Goal: Task Accomplishment & Management: Use online tool/utility

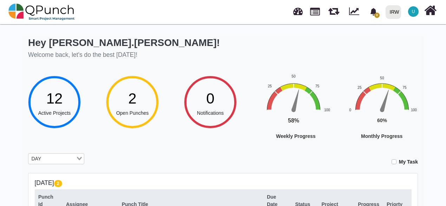
scroll to position [123, 0]
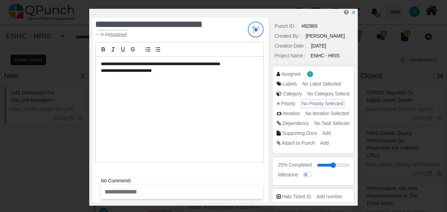
click at [328, 105] on span "No Priority Selected" at bounding box center [322, 104] width 41 height 6
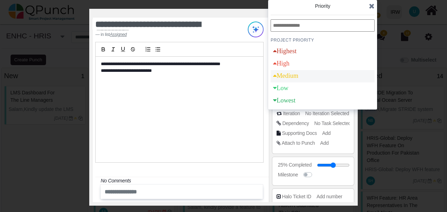
click at [296, 76] on div "Medium" at bounding box center [285, 75] width 25 height 6
click at [373, 7] on icon at bounding box center [372, 5] width 6 height 7
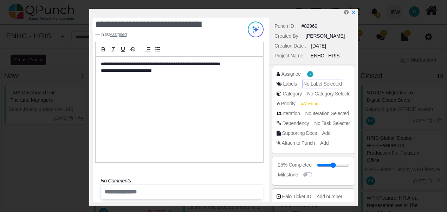
click at [320, 83] on span "No Label Selected" at bounding box center [322, 84] width 39 height 6
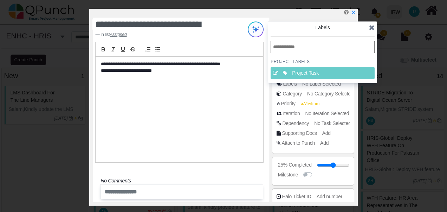
click at [372, 29] on icon at bounding box center [372, 27] width 6 height 7
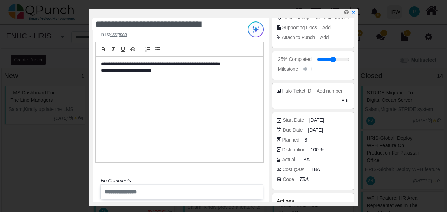
scroll to position [131, 0]
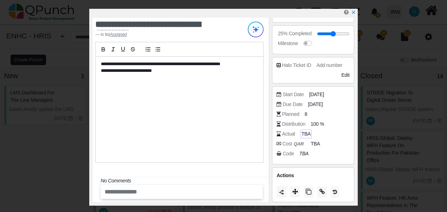
click at [305, 131] on span "TBA" at bounding box center [306, 133] width 9 height 7
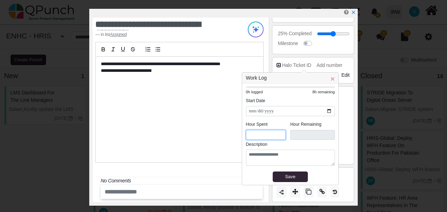
drag, startPoint x: 254, startPoint y: 136, endPoint x: 240, endPoint y: 135, distance: 14.1
click at [240, 135] on body "**********" at bounding box center [223, 106] width 447 height 212
drag, startPoint x: 256, startPoint y: 133, endPoint x: 242, endPoint y: 135, distance: 14.2
click at [242, 135] on div "**********" at bounding box center [290, 134] width 96 height 101
type input "*"
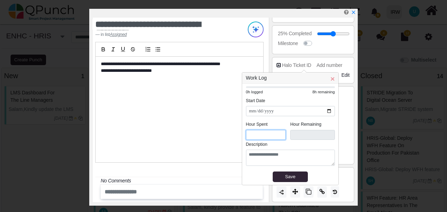
type input "***"
type input "*"
click at [291, 176] on div "Save" at bounding box center [290, 176] width 32 height 7
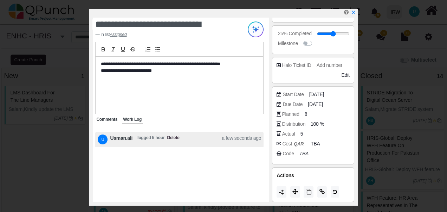
click at [99, 121] on span "Comments" at bounding box center [106, 119] width 21 height 5
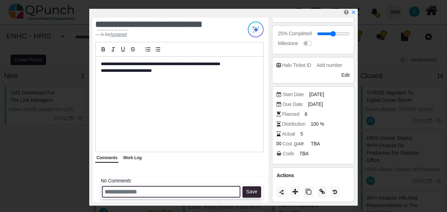
click at [118, 191] on input "text" at bounding box center [171, 192] width 138 height 12
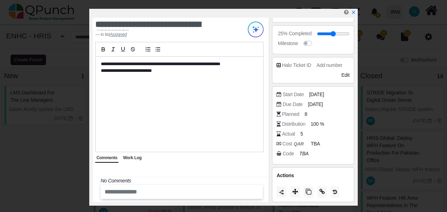
click at [128, 158] on span "Work Log" at bounding box center [132, 157] width 19 height 5
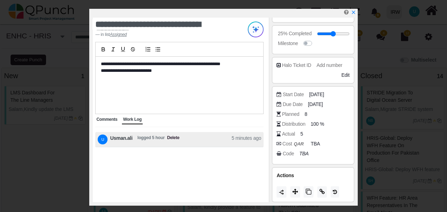
click at [106, 122] on div "Comments" at bounding box center [106, 119] width 23 height 9
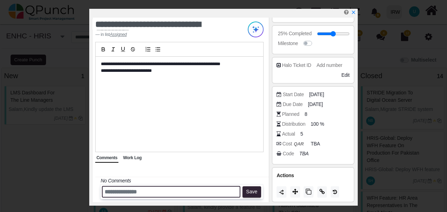
click at [122, 195] on input "text" at bounding box center [171, 192] width 138 height 12
type input "**********"
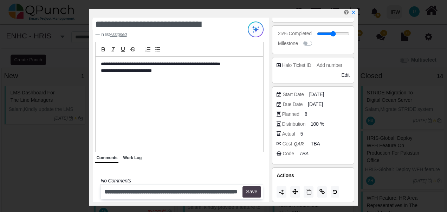
click at [253, 196] on button "Save" at bounding box center [251, 191] width 19 height 11
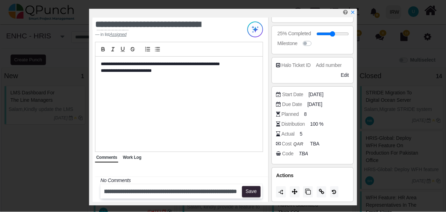
scroll to position [0, 0]
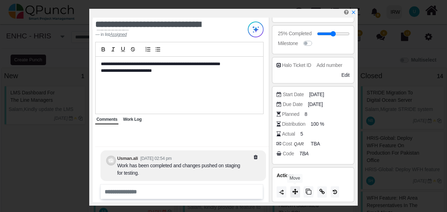
click at [292, 193] on button at bounding box center [295, 191] width 10 height 11
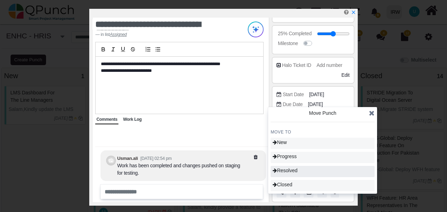
click at [292, 172] on span "Resolved" at bounding box center [285, 170] width 25 height 6
type input "**"
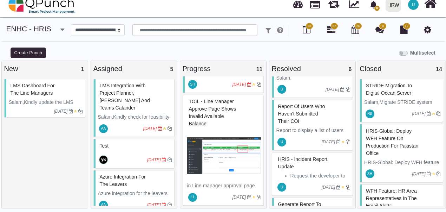
scroll to position [511, 0]
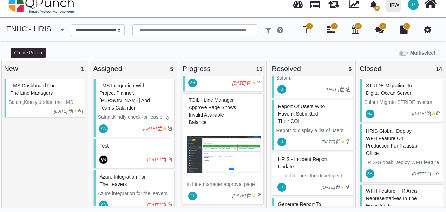
click at [220, 146] on img at bounding box center [224, 154] width 74 height 53
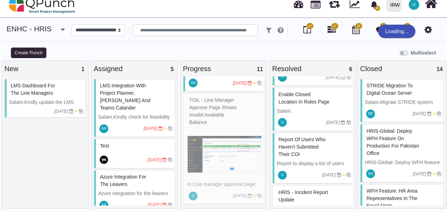
scroll to position [14, 0]
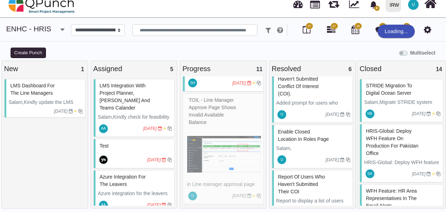
click at [300, 135] on span "enable closed location in roles page" at bounding box center [303, 135] width 51 height 13
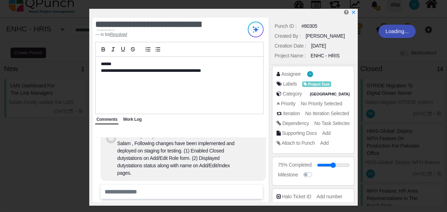
click at [134, 118] on span "Work Log" at bounding box center [132, 119] width 19 height 5
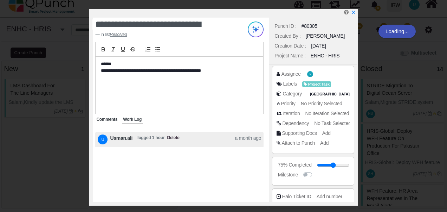
click at [105, 118] on span "Comments" at bounding box center [106, 119] width 21 height 5
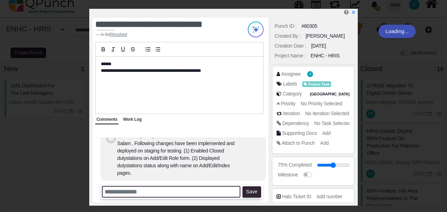
click at [134, 190] on input "text" at bounding box center [171, 192] width 138 height 12
type input "**********"
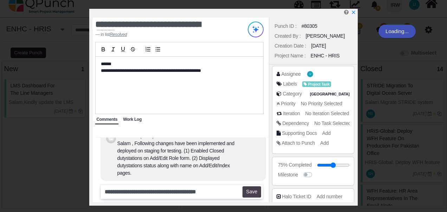
click at [246, 194] on button "Save" at bounding box center [251, 191] width 19 height 11
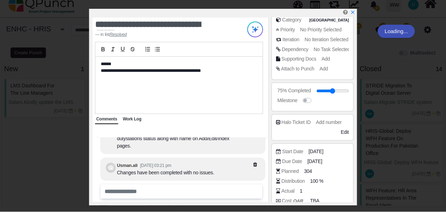
scroll to position [131, 0]
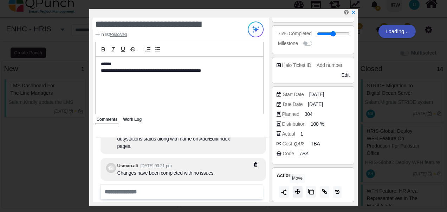
click at [297, 192] on icon at bounding box center [298, 191] width 6 height 6
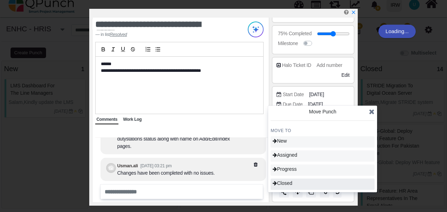
click at [295, 183] on div "Closed" at bounding box center [323, 183] width 104 height 11
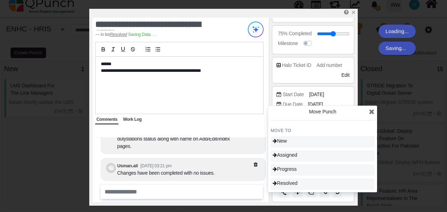
type input "***"
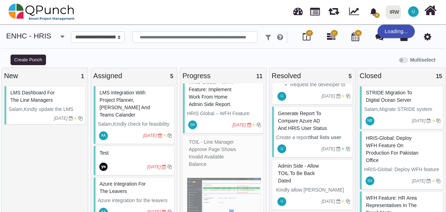
scroll to position [511, 0]
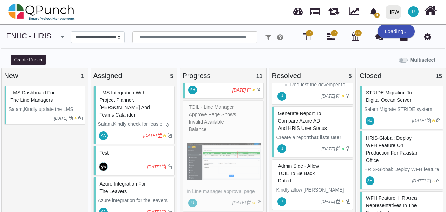
click at [223, 157] on div "TOIL - Line manager approve page shows invalid Available balance in Line manage…" at bounding box center [223, 155] width 81 height 111
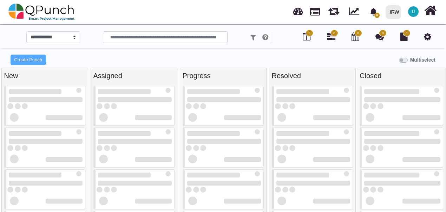
select select "****"
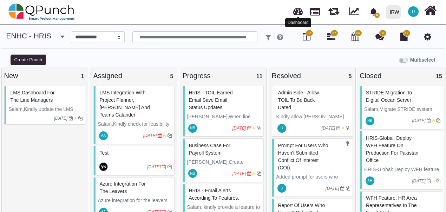
click at [301, 11] on link at bounding box center [297, 11] width 9 height 12
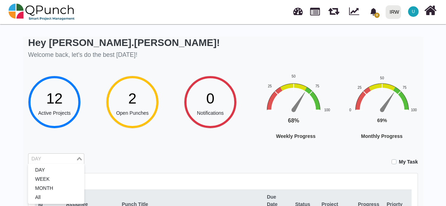
click at [58, 157] on input "Search for option" at bounding box center [52, 159] width 46 height 8
click at [43, 197] on li "All" at bounding box center [56, 197] width 56 height 9
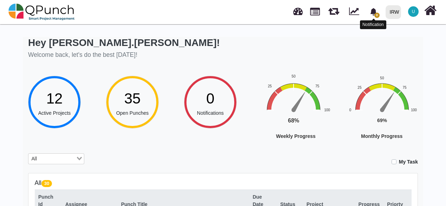
click at [373, 13] on icon "bell fill" at bounding box center [373, 11] width 6 height 7
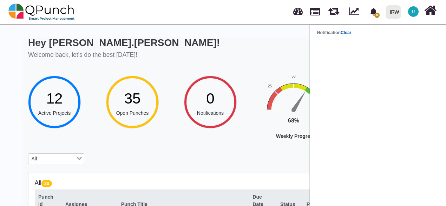
click at [351, 35] on link "Clear" at bounding box center [346, 32] width 11 height 5
click at [229, 46] on div "Hey [PERSON_NAME].[PERSON_NAME]! Welcome back, let's do the best [DATE]!" at bounding box center [223, 49] width 390 height 24
